Goal: Task Accomplishment & Management: Manage account settings

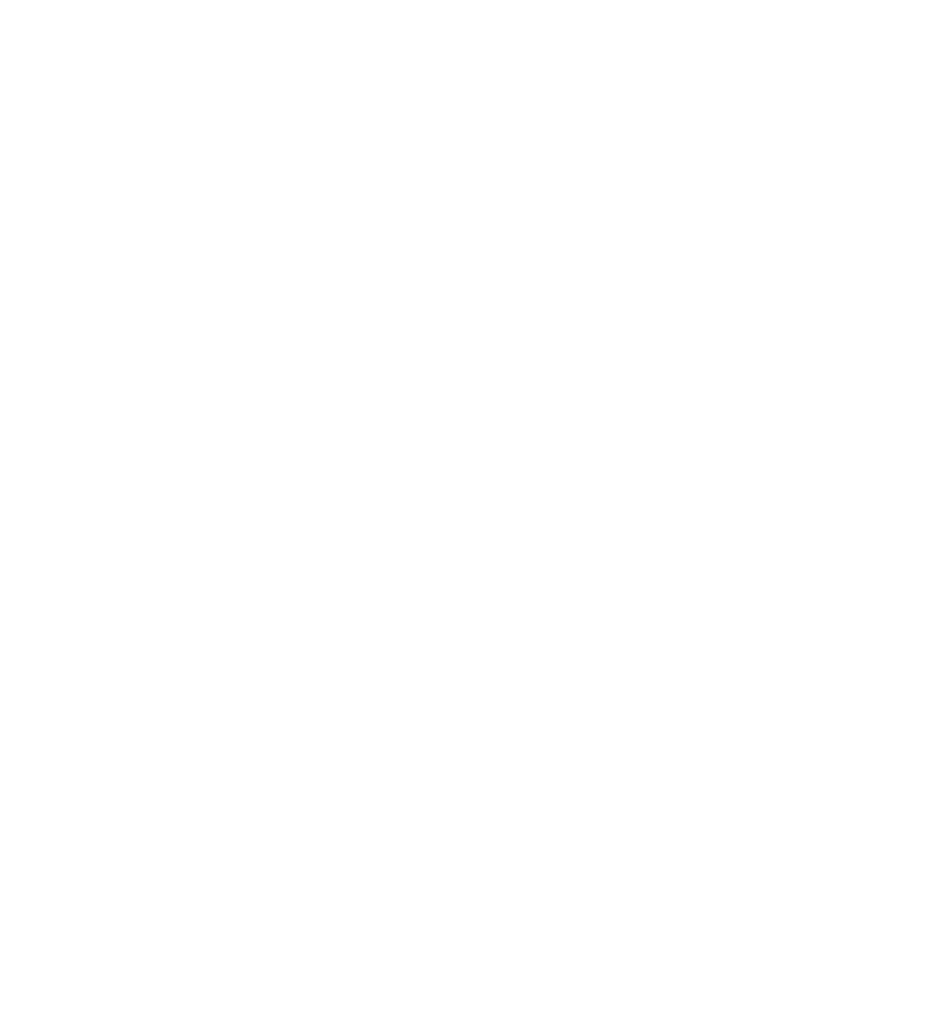
click at [323, 6] on html at bounding box center [468, 3] width 937 height 6
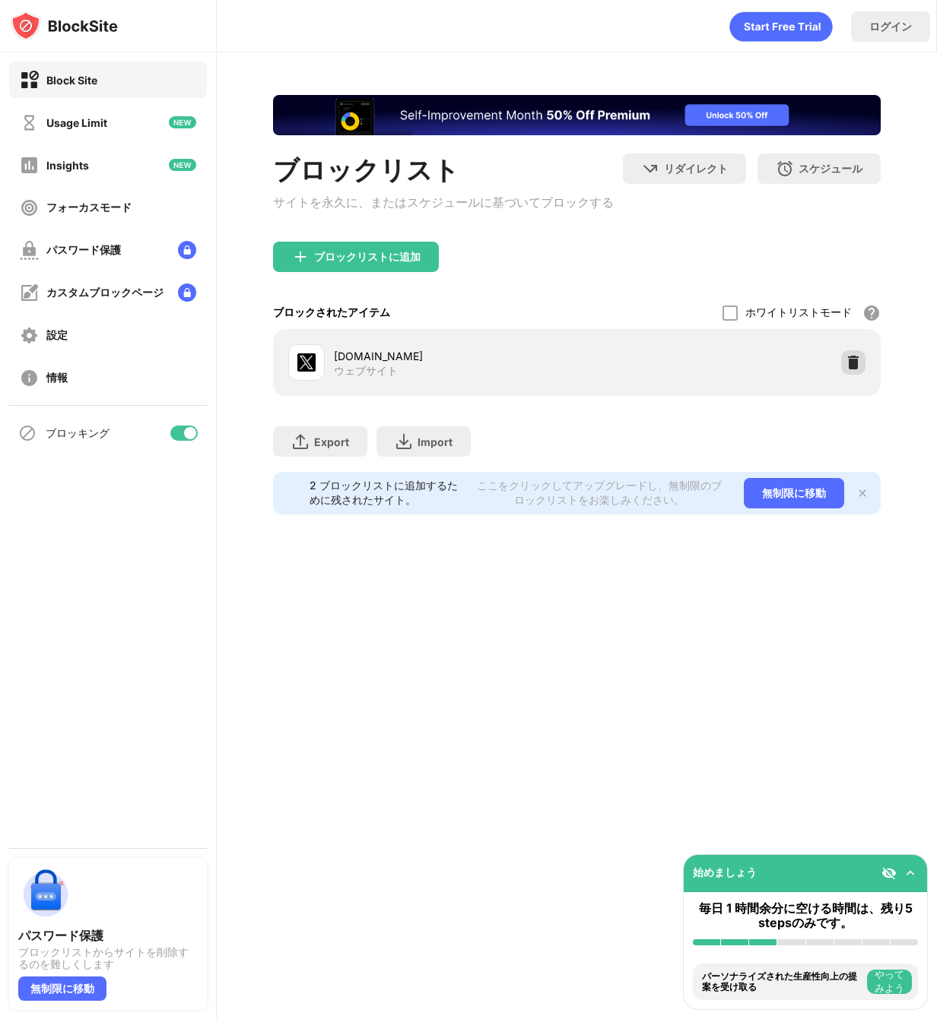
click at [860, 366] on img at bounding box center [852, 362] width 15 height 15
